Goal: Transaction & Acquisition: Purchase product/service

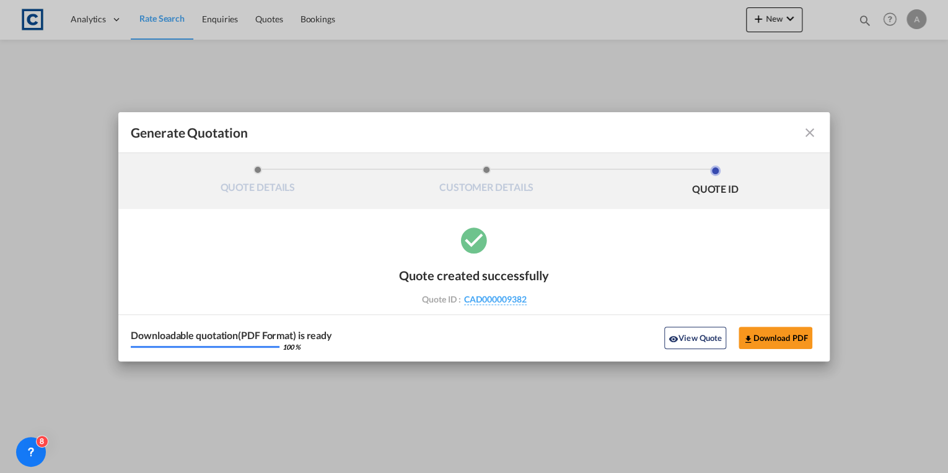
click at [814, 137] on md-icon "icon-close fg-AAA8AD cursor m-0" at bounding box center [809, 132] width 15 height 15
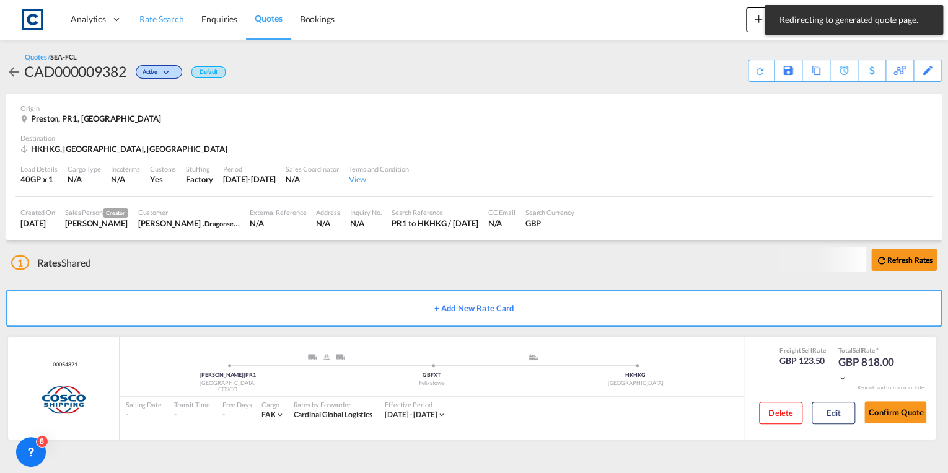
click at [158, 22] on span "Rate Search" at bounding box center [161, 19] width 45 height 11
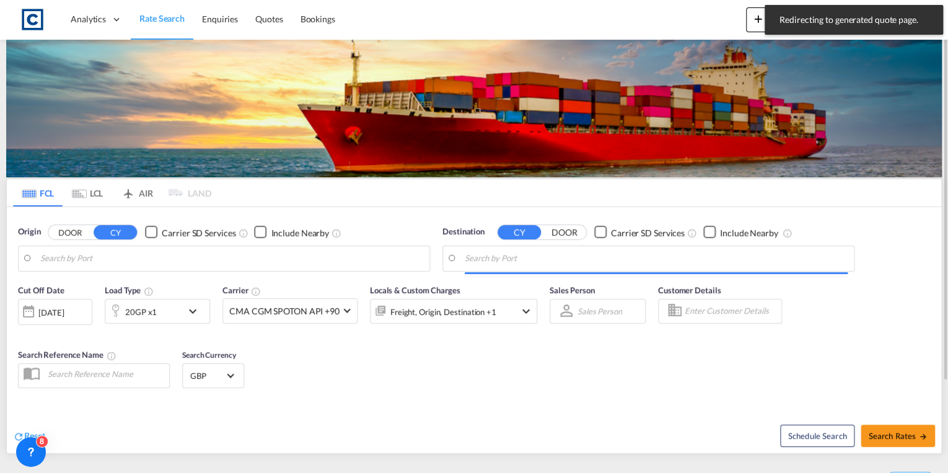
type input "GB-PR1, [GEOGRAPHIC_DATA]"
type input "[GEOGRAPHIC_DATA], HKHKG"
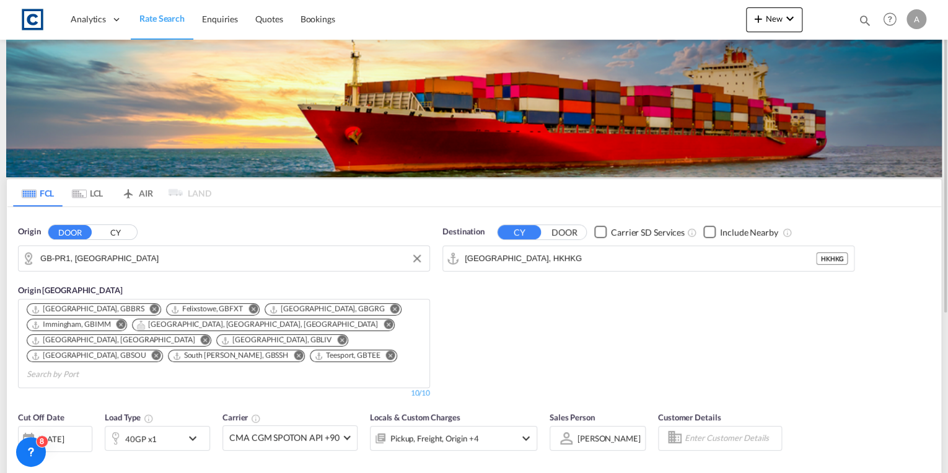
click at [145, 249] on input "GB-PR1, [GEOGRAPHIC_DATA]" at bounding box center [231, 258] width 383 height 19
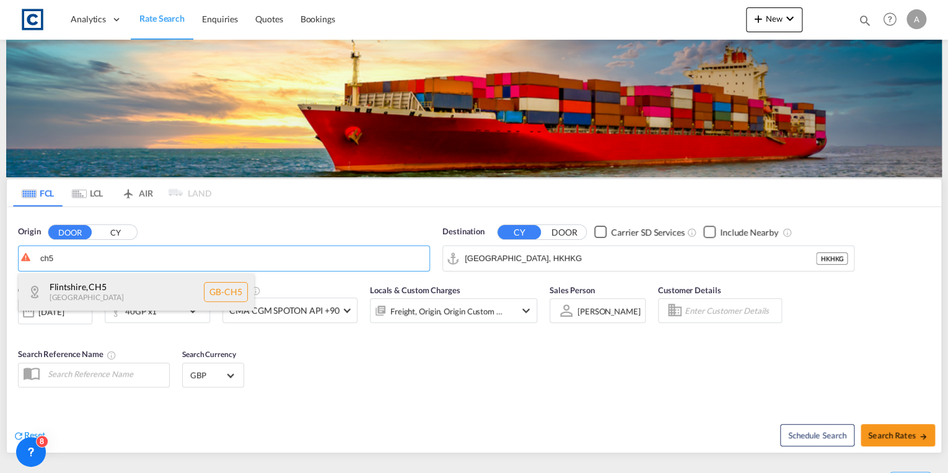
click at [160, 282] on div "[GEOGRAPHIC_DATA] , [GEOGRAPHIC_DATA] [GEOGRAPHIC_DATA]-CH5" at bounding box center [136, 291] width 235 height 37
type input "GB-CH5, [GEOGRAPHIC_DATA]"
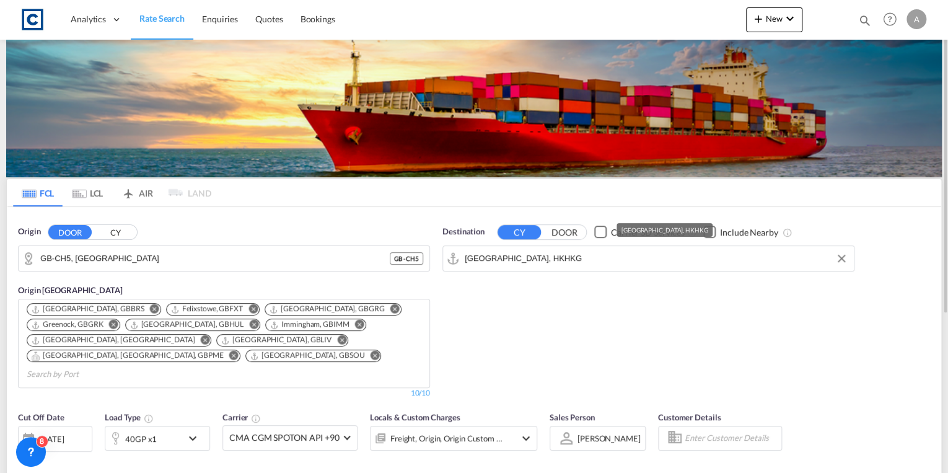
click at [554, 256] on input "[GEOGRAPHIC_DATA], HKHKG" at bounding box center [655, 258] width 383 height 19
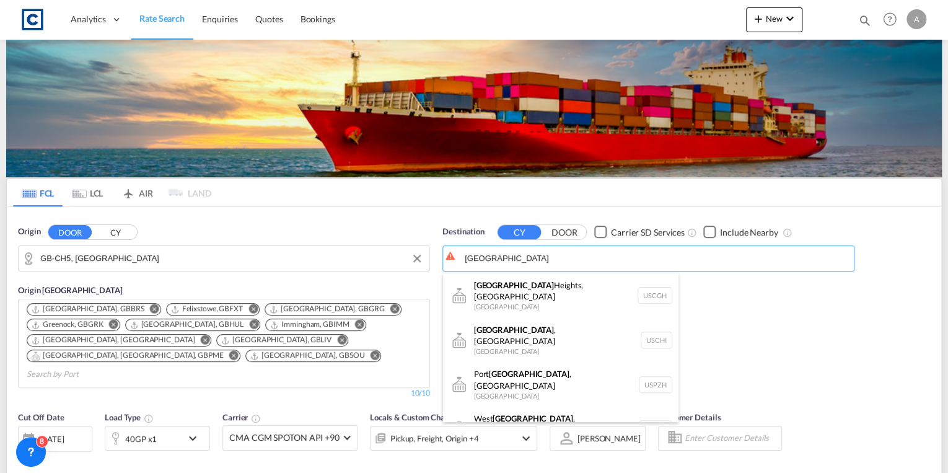
type input "[GEOGRAPHIC_DATA]"
